Goal: Find contact information: Find contact information

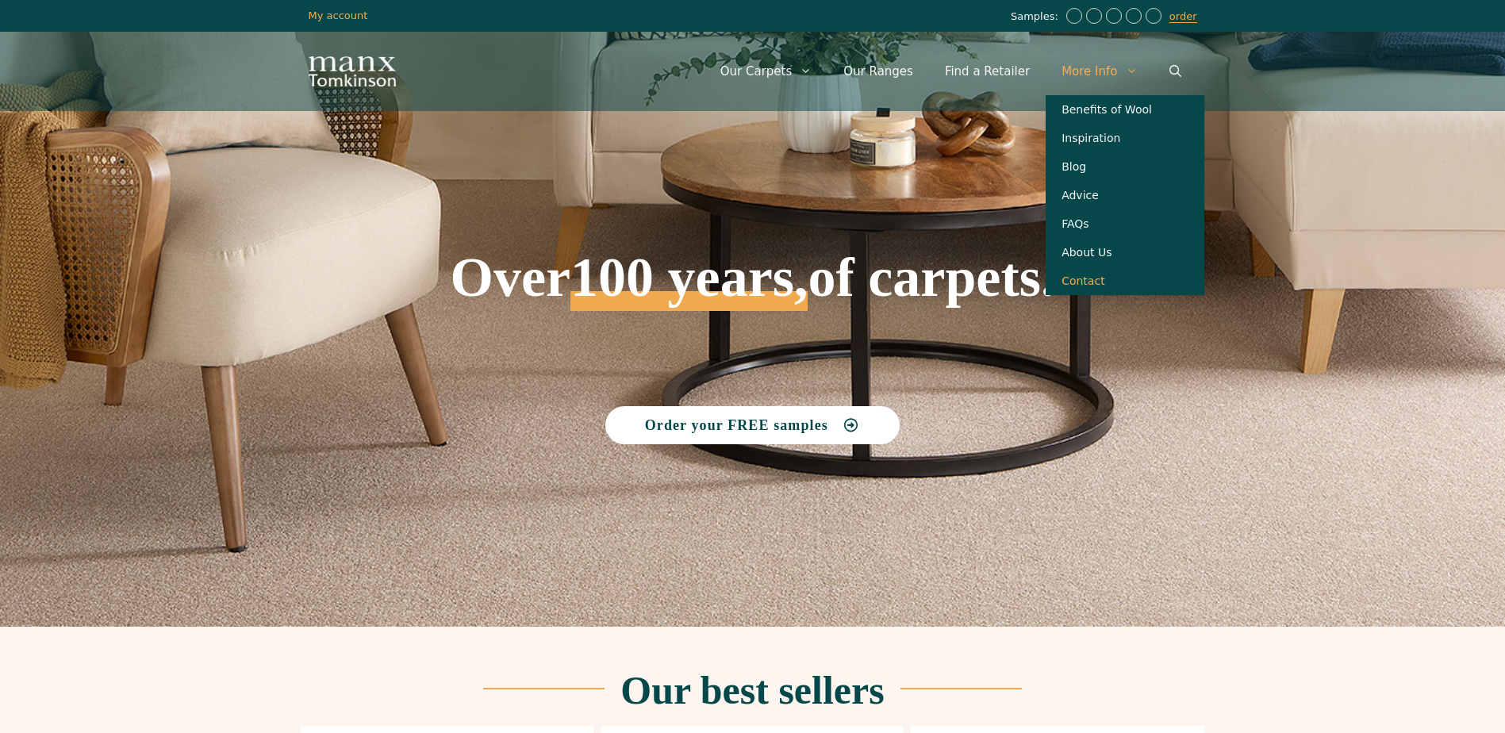
click at [1086, 295] on link "Contact" at bounding box center [1125, 281] width 159 height 29
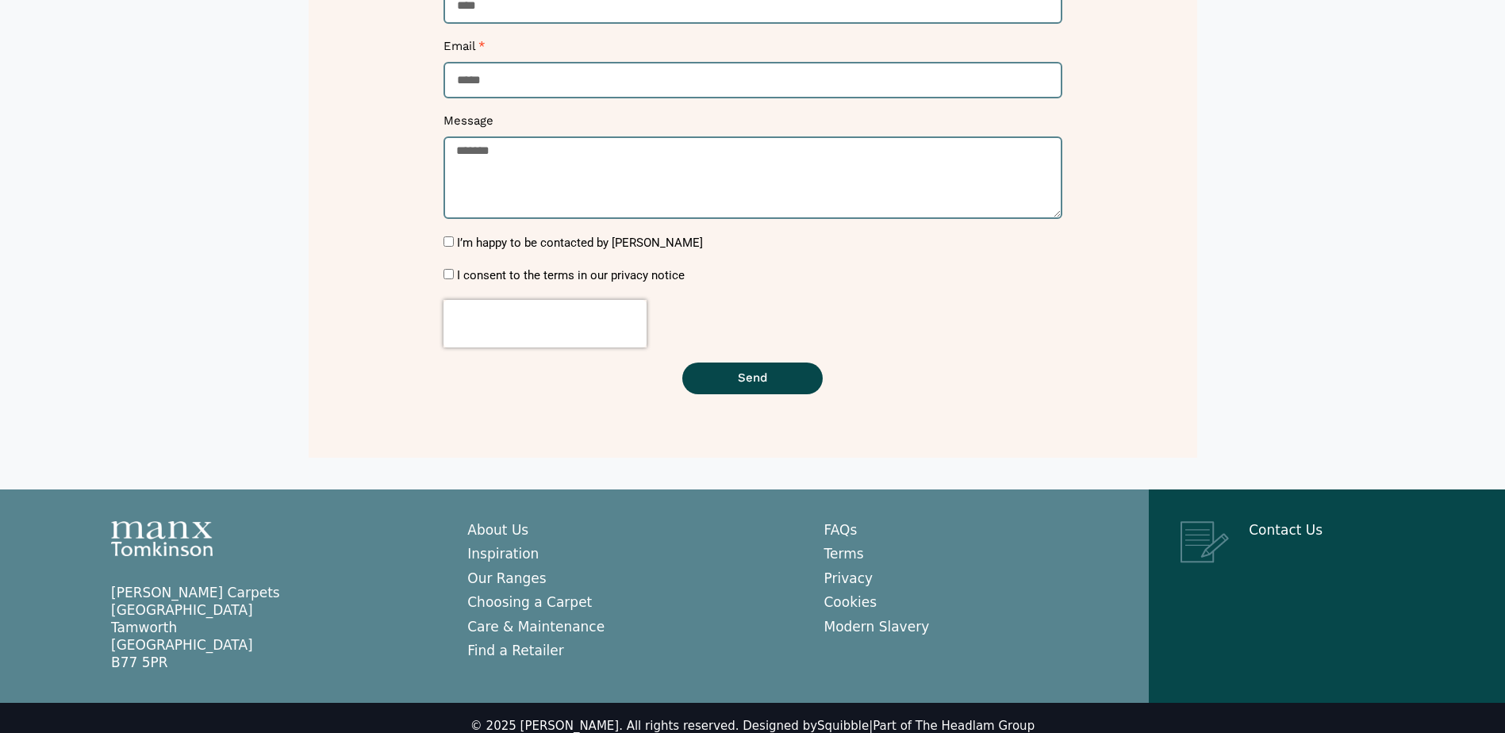
scroll to position [413, 0]
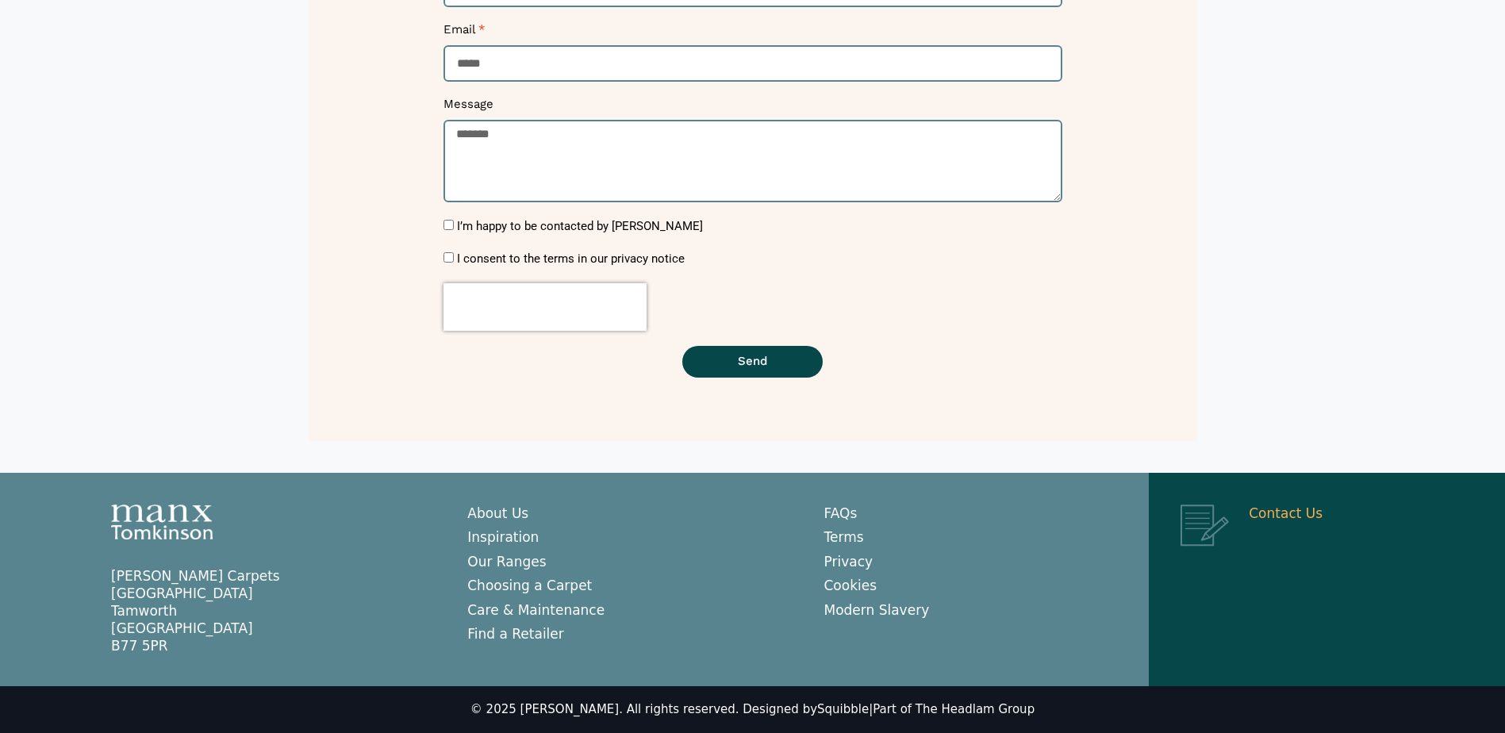
click at [1274, 512] on link "Contact Us" at bounding box center [1286, 513] width 74 height 16
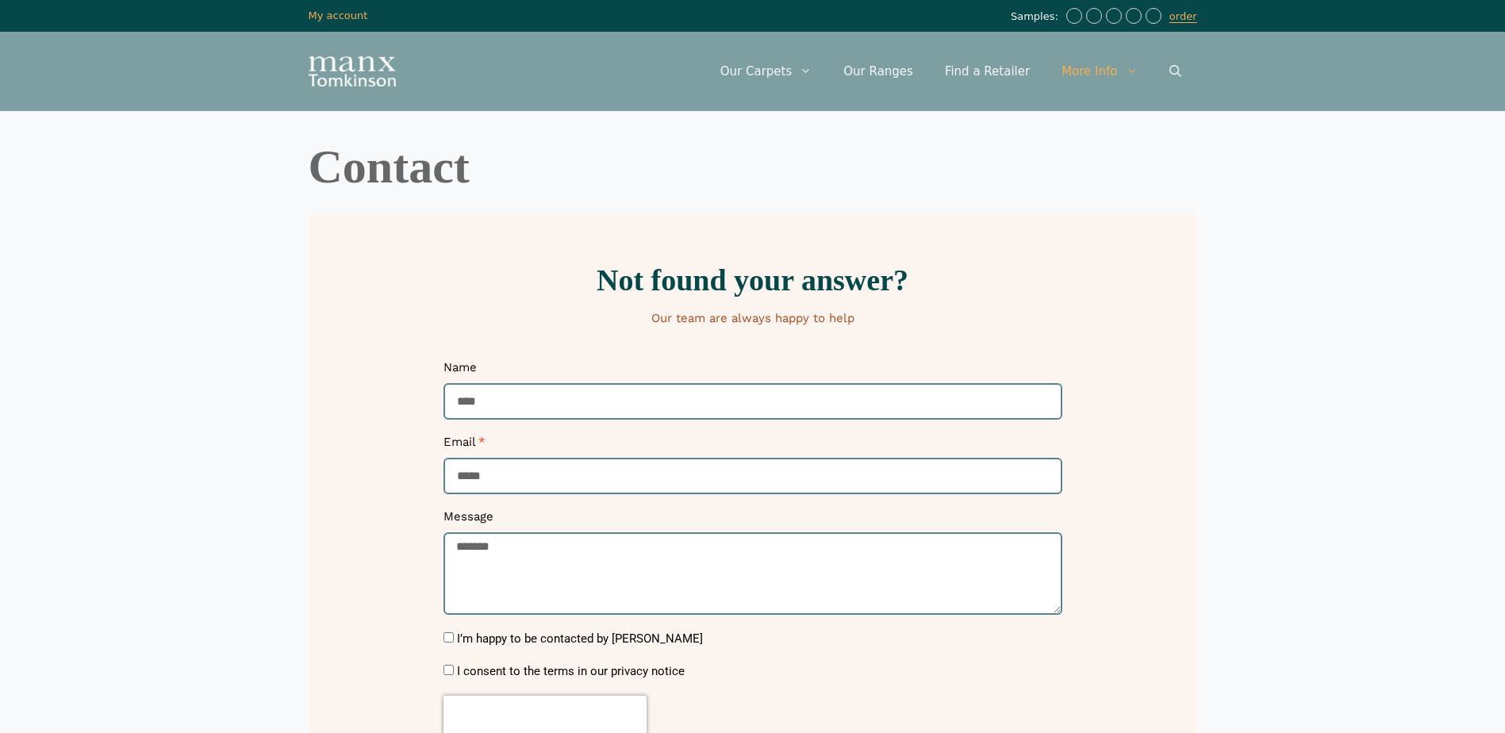
click at [591, 194] on div "Contact Not found your answer? Our team are always happy to help Name Email Mes…" at bounding box center [753, 498] width 888 height 711
